Goal: Information Seeking & Learning: Learn about a topic

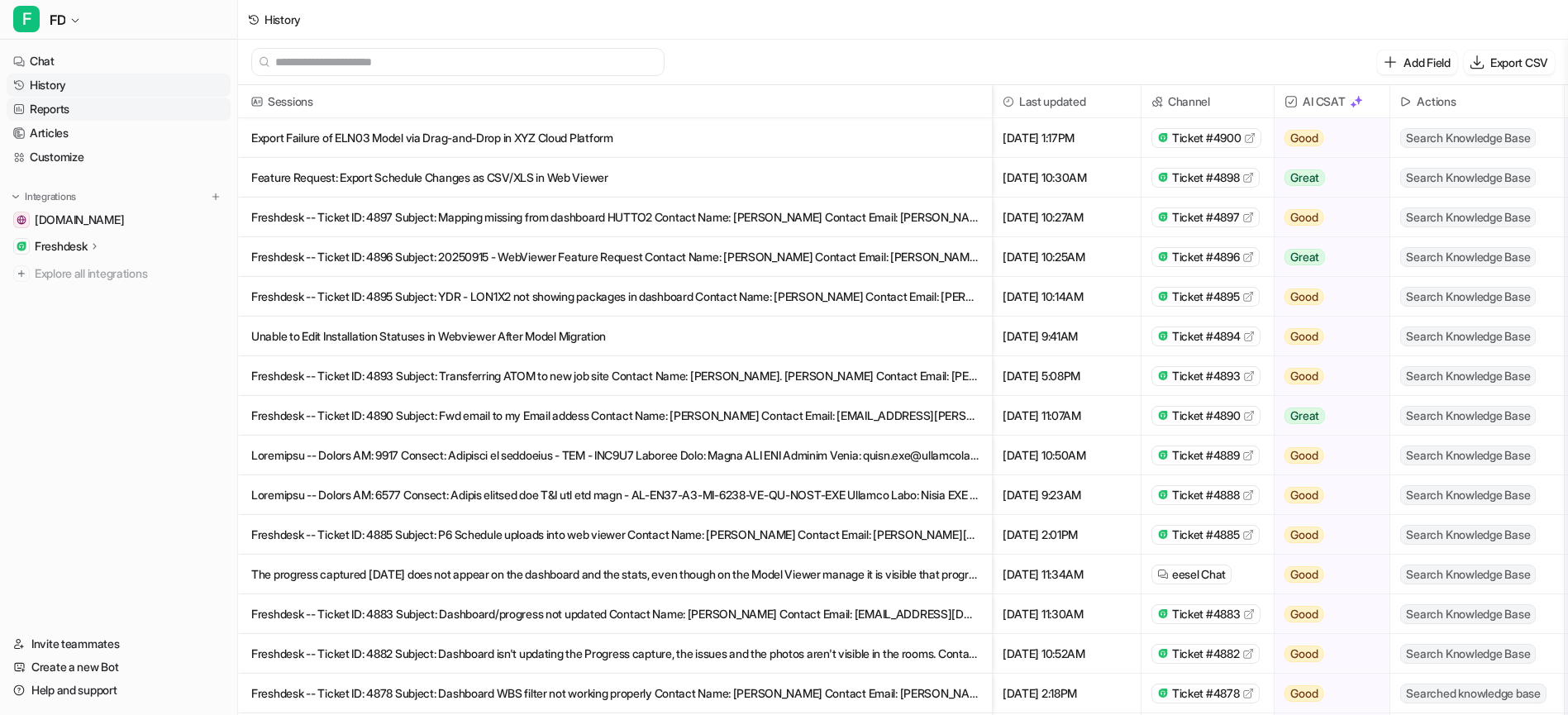
click at [48, 110] on link "Reports" at bounding box center [118, 109] width 224 height 23
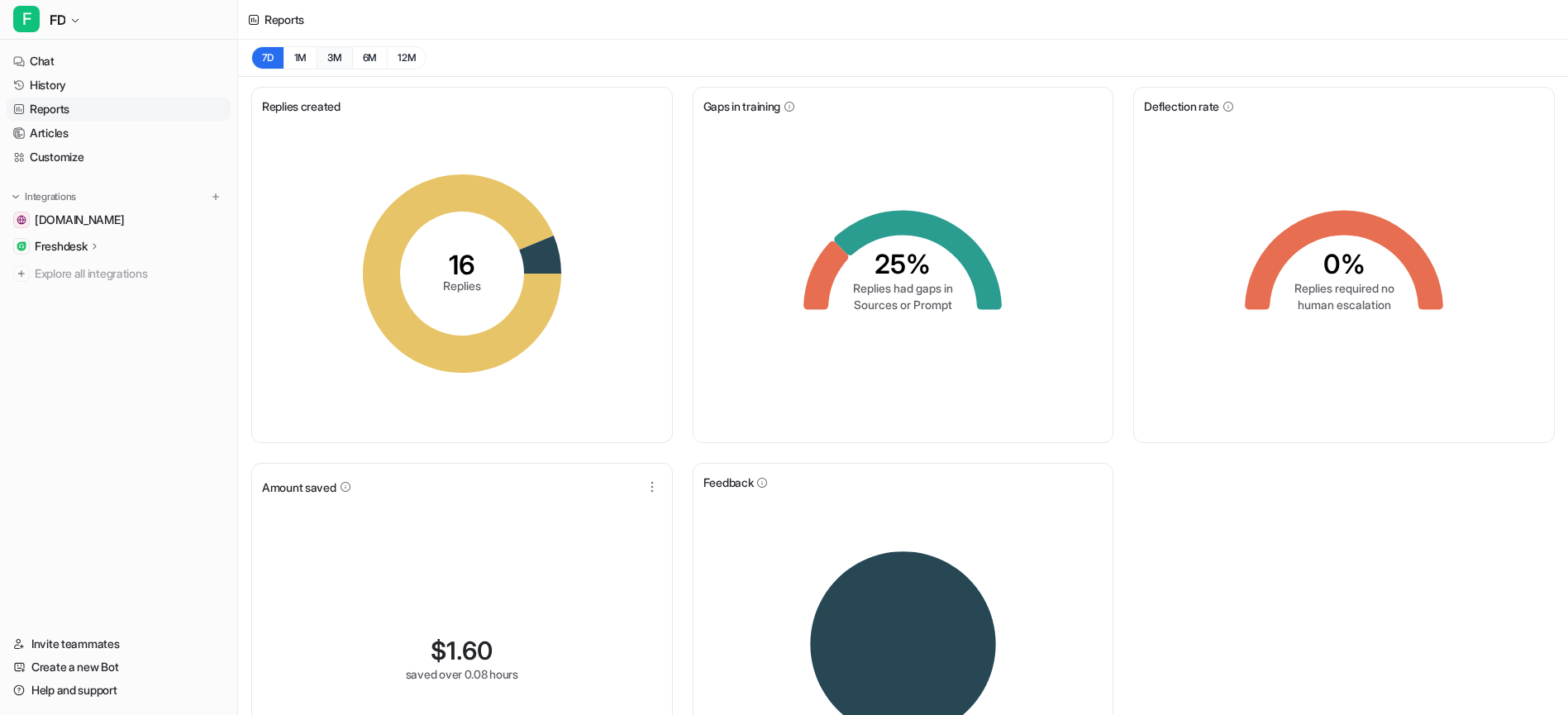
click at [332, 62] on button "3M" at bounding box center [334, 57] width 36 height 23
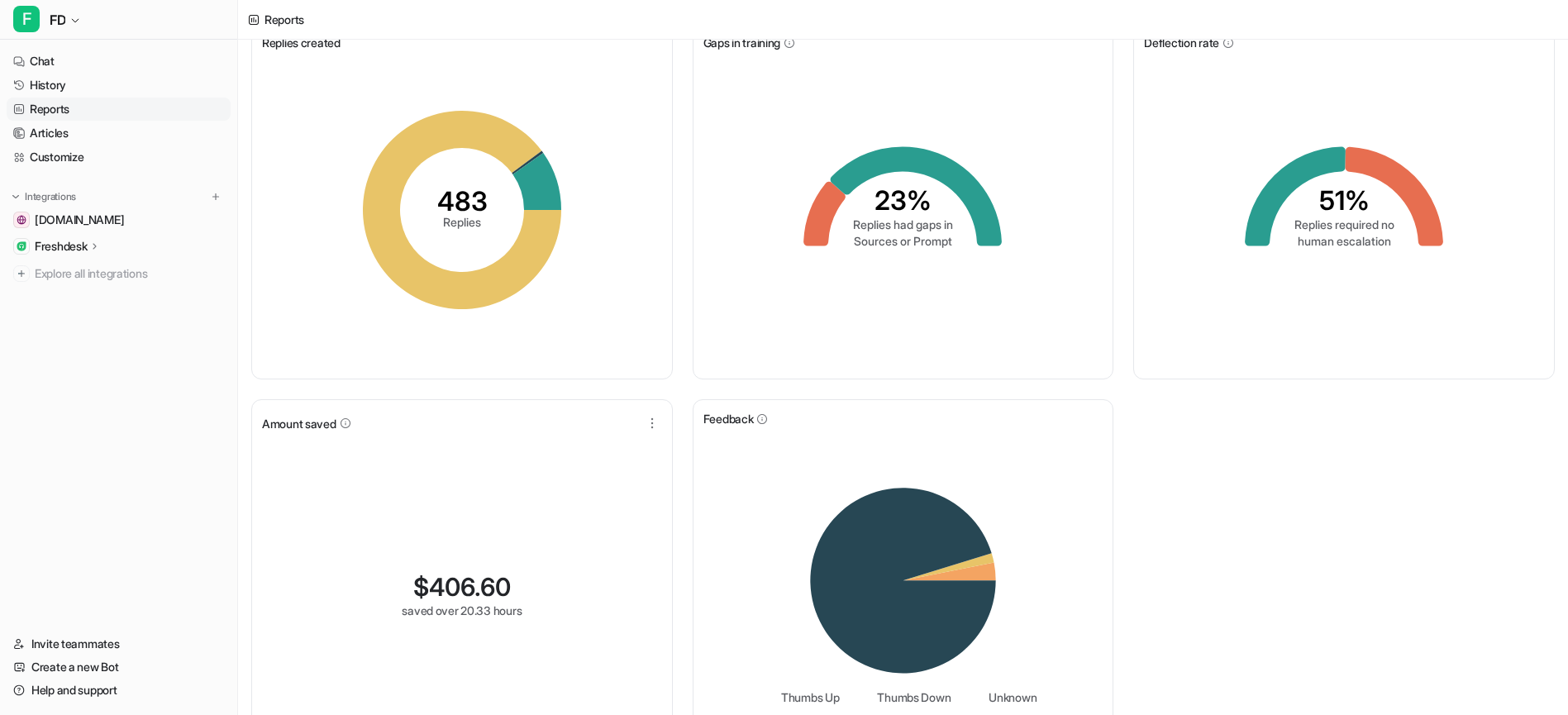
scroll to position [123, 0]
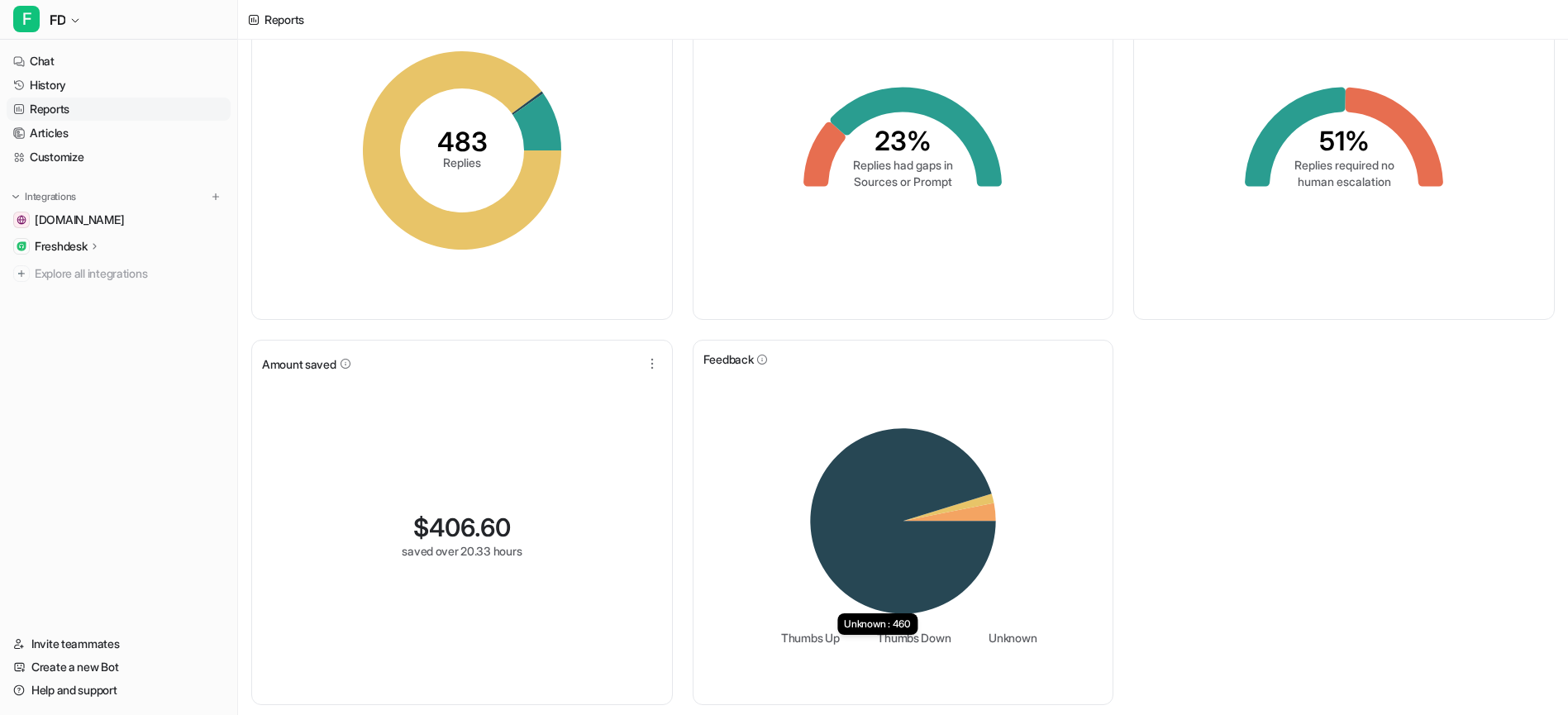
click at [951, 489] on icon at bounding box center [903, 521] width 186 height 186
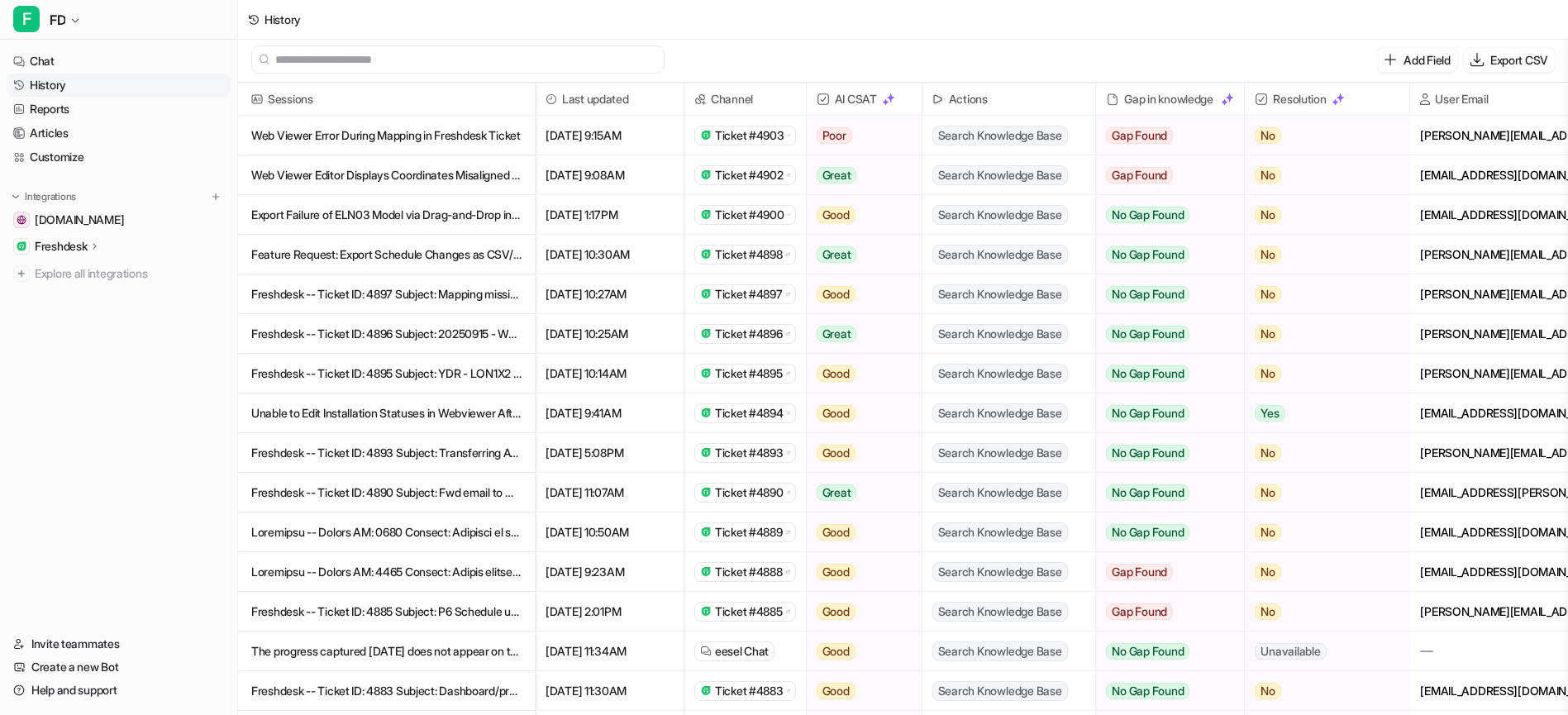
scroll to position [3, 0]
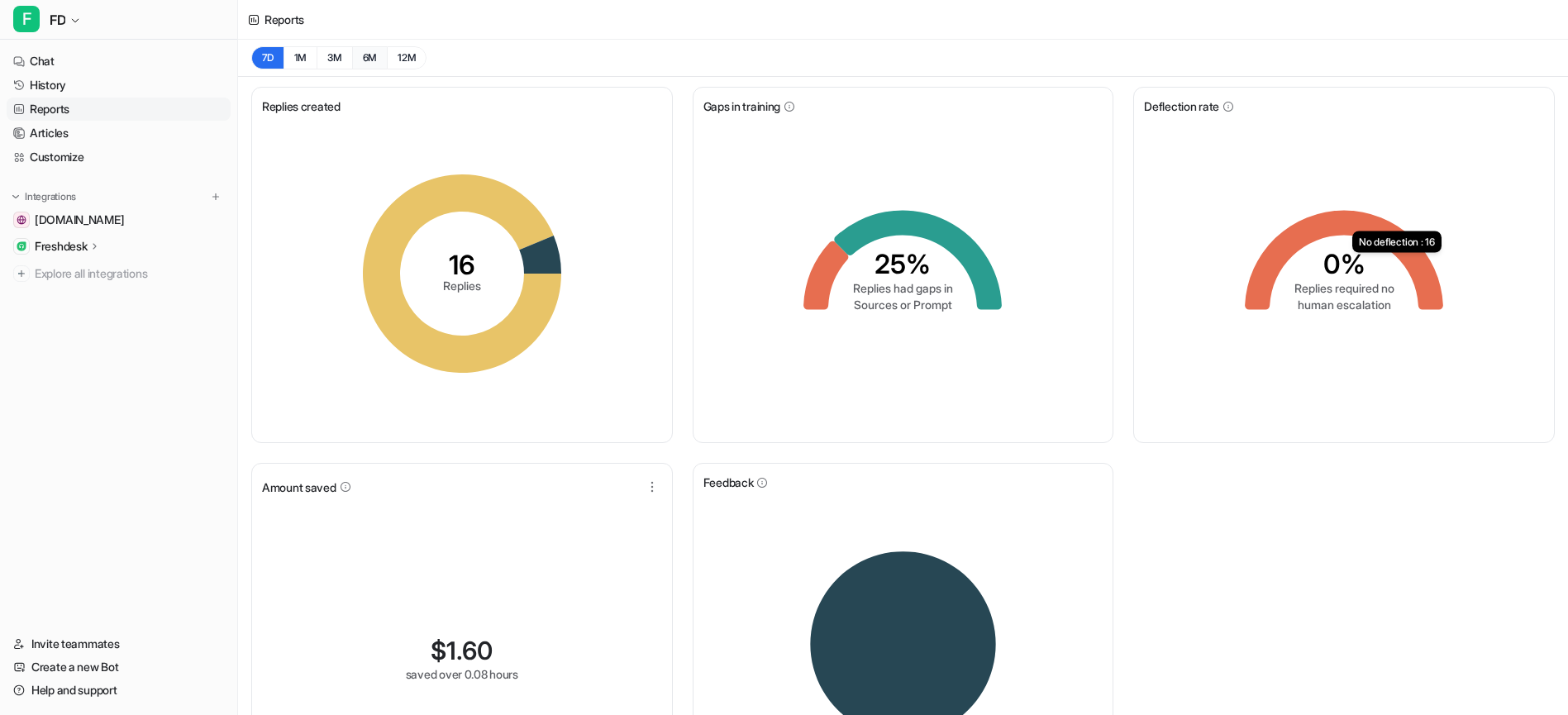
click at [364, 54] on button "6M" at bounding box center [370, 57] width 36 height 23
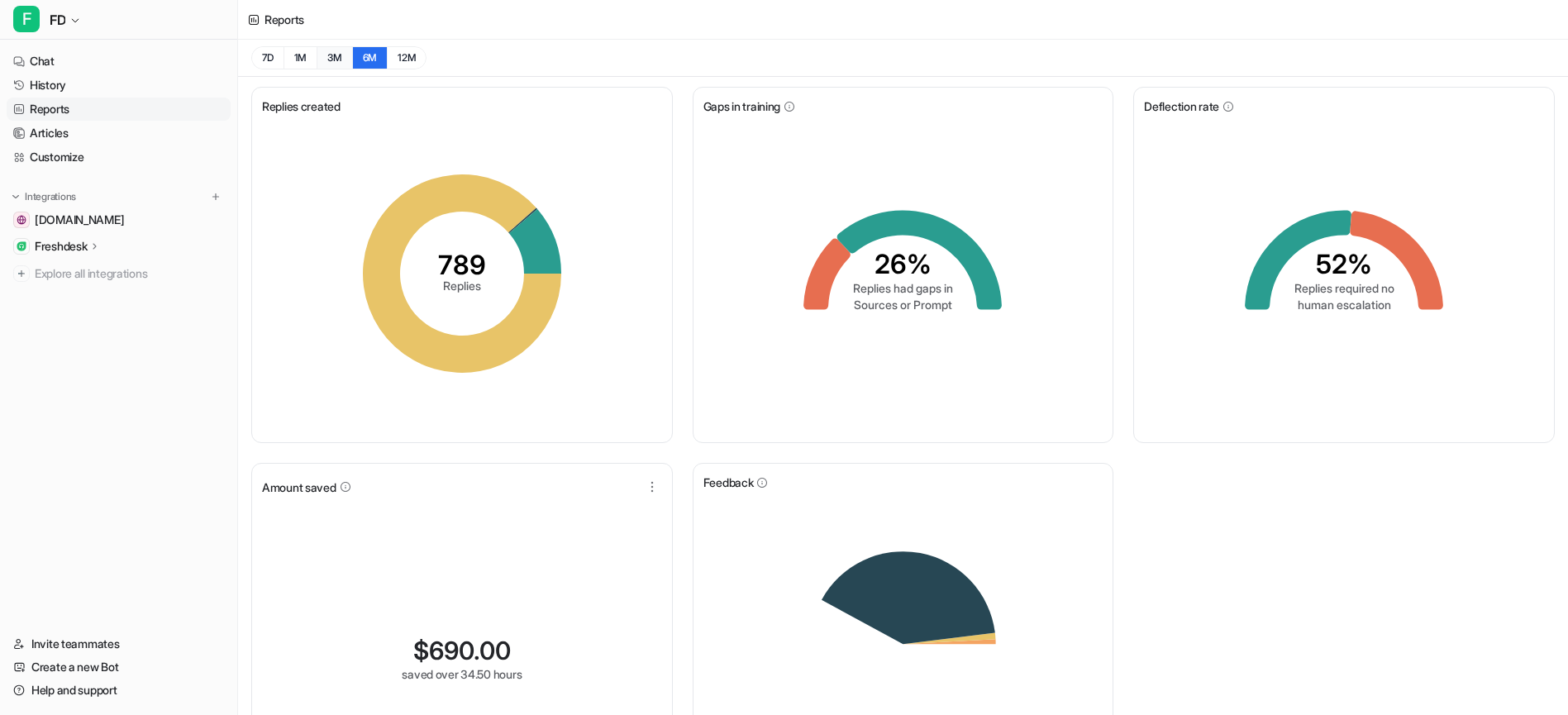
click at [341, 54] on button "3M" at bounding box center [334, 57] width 36 height 23
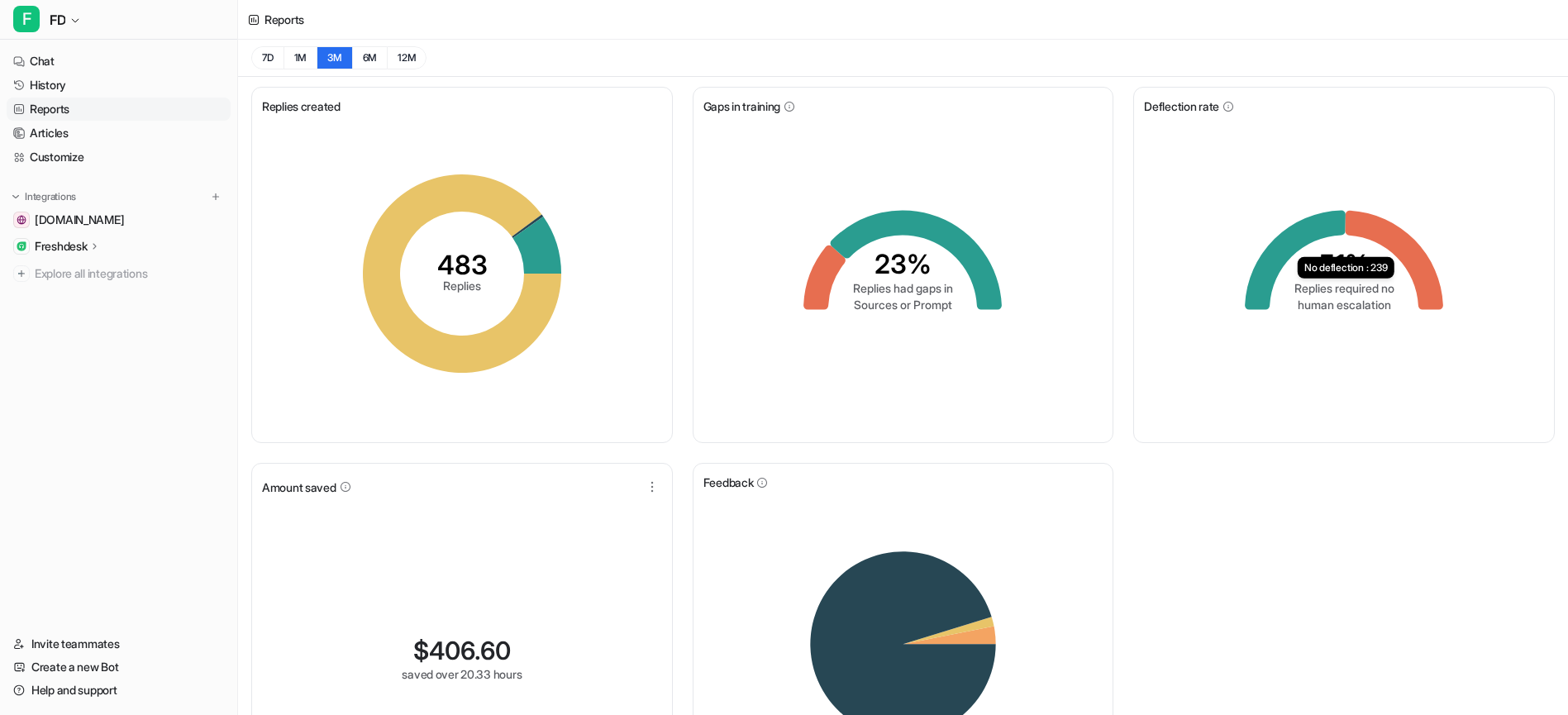
click at [1370, 227] on icon at bounding box center [1394, 260] width 98 height 100
